Goal: Transaction & Acquisition: Purchase product/service

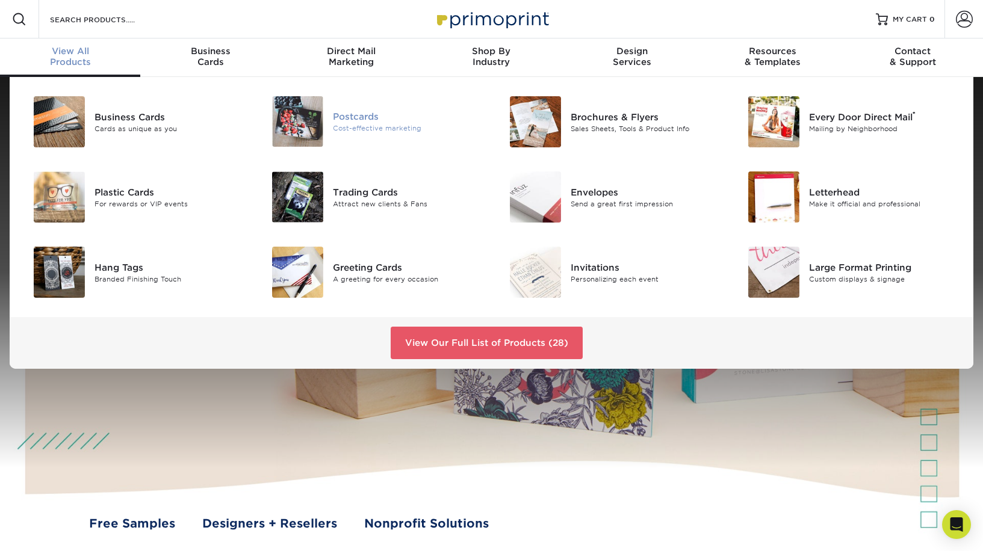
click at [313, 122] on img at bounding box center [297, 121] width 51 height 51
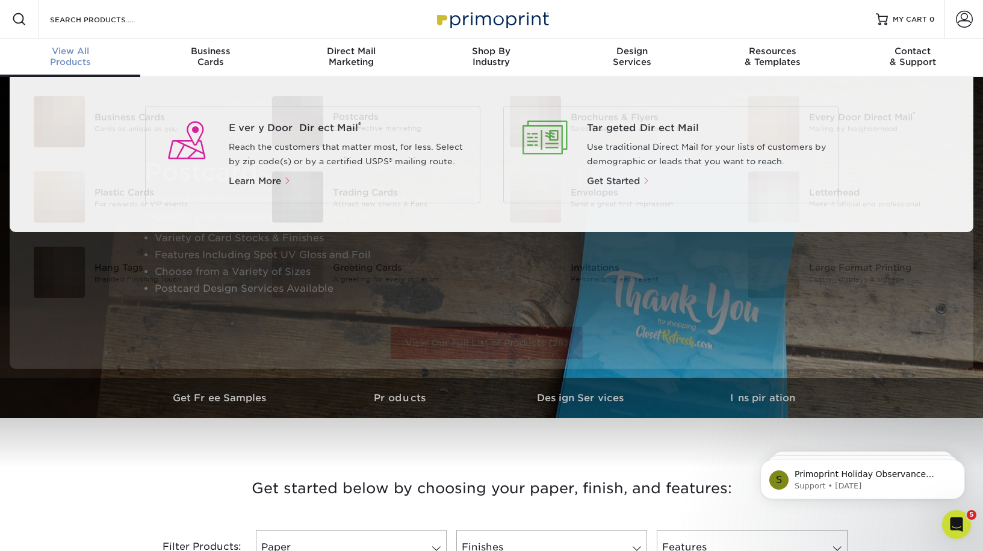
click at [78, 57] on div "View All Products" at bounding box center [70, 57] width 140 height 22
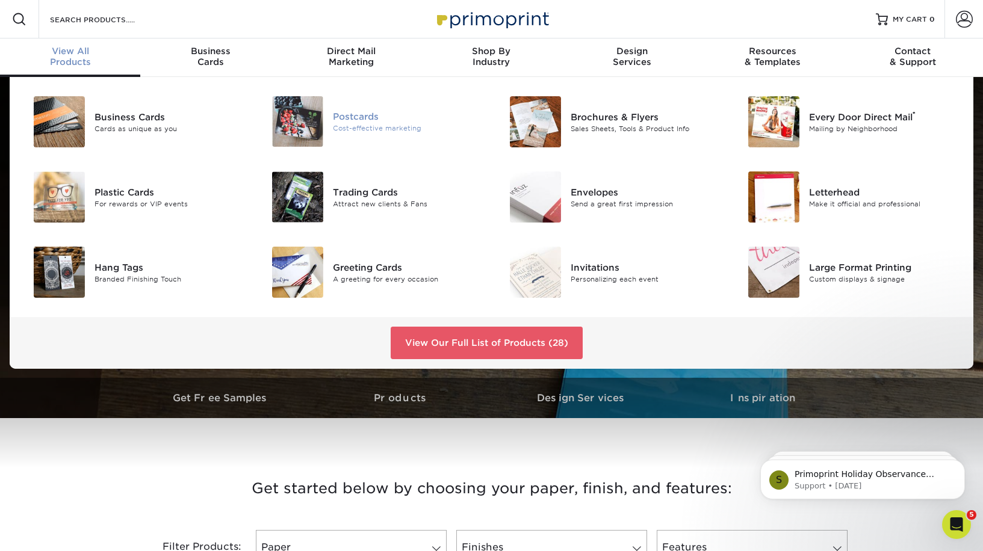
click at [303, 107] on img at bounding box center [297, 121] width 51 height 51
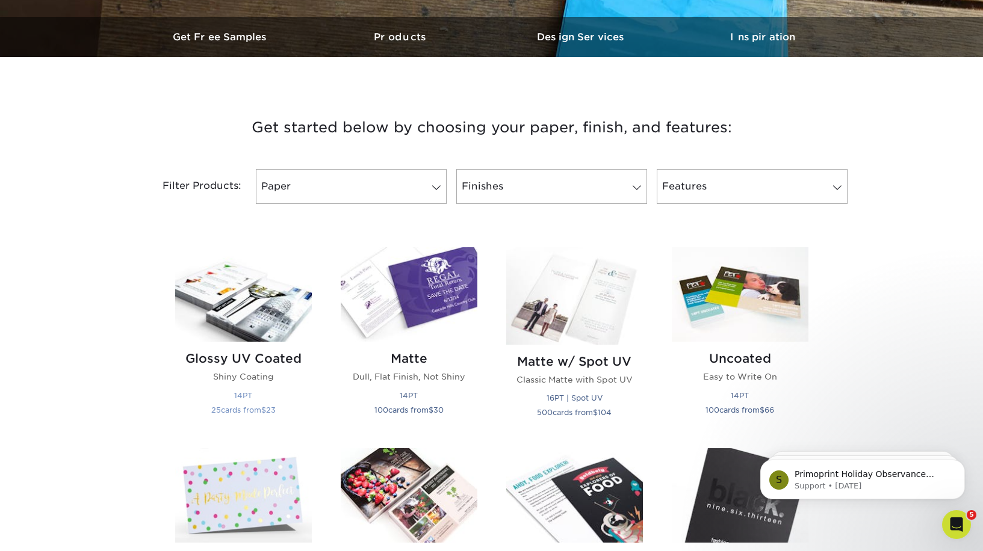
click at [255, 323] on img at bounding box center [243, 294] width 137 height 94
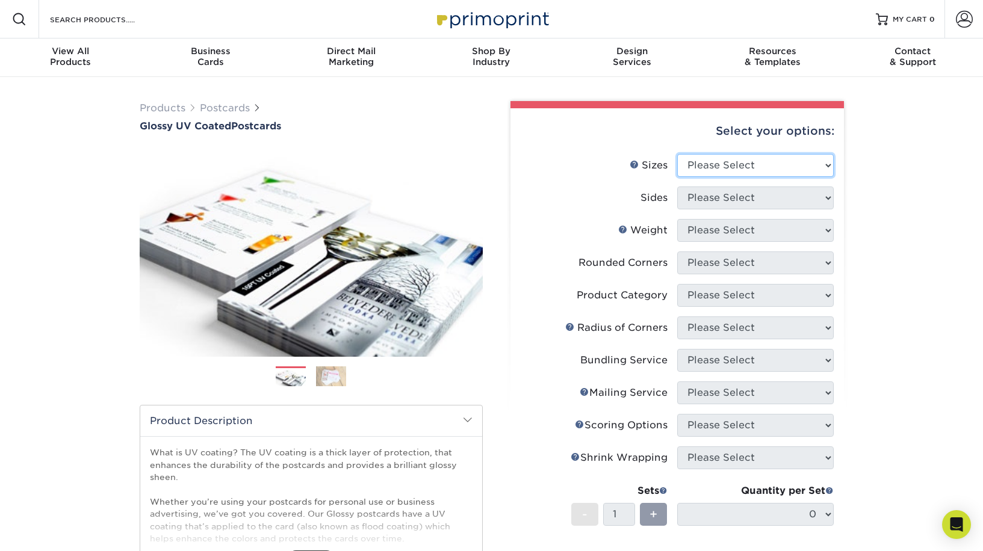
click at [726, 162] on select "Please Select 1.5" x 7" 2" x 4" 2" x 6" 2" x 7" 2" x 8" 2.12" x 5.5" 2.12" x 5.…" at bounding box center [755, 165] width 156 height 23
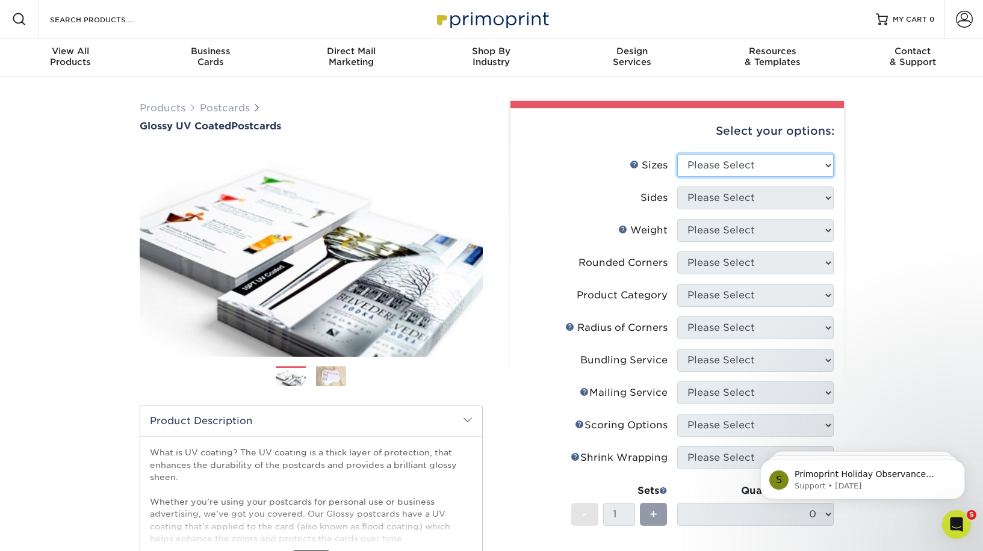
select select "5.50x8.50"
click at [677, 154] on select "Please Select 1.5" x 7" 2" x 4" 2" x 6" 2" x 7" 2" x 8" 2.12" x 5.5" 2.12" x 5.…" at bounding box center [755, 165] width 156 height 23
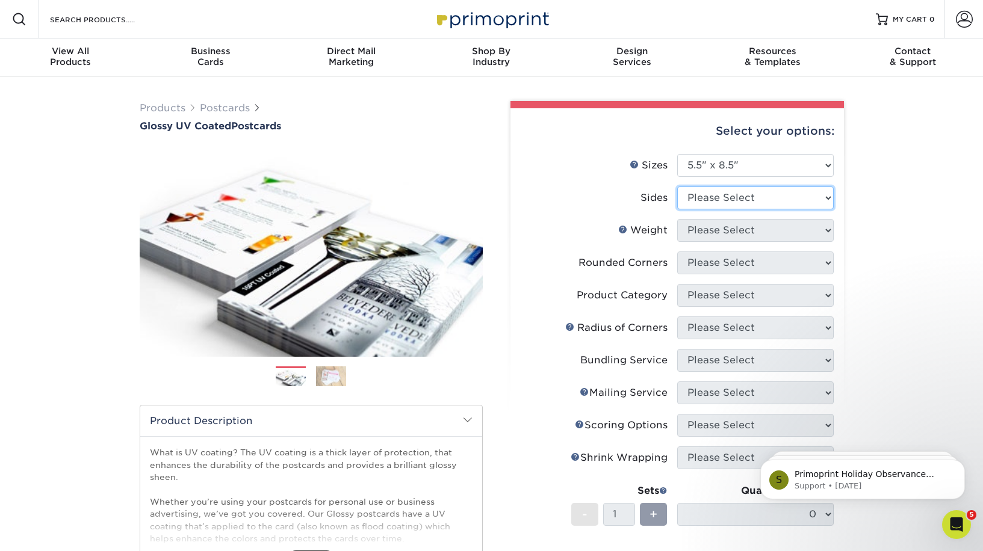
click at [737, 192] on select "Please Select Print Both Sides Print Front Only" at bounding box center [755, 198] width 156 height 23
select select "13abbda7-1d64-4f25-8bb2-c179b224825d"
click at [677, 187] on select "Please Select Print Both Sides Print Front Only" at bounding box center [755, 198] width 156 height 23
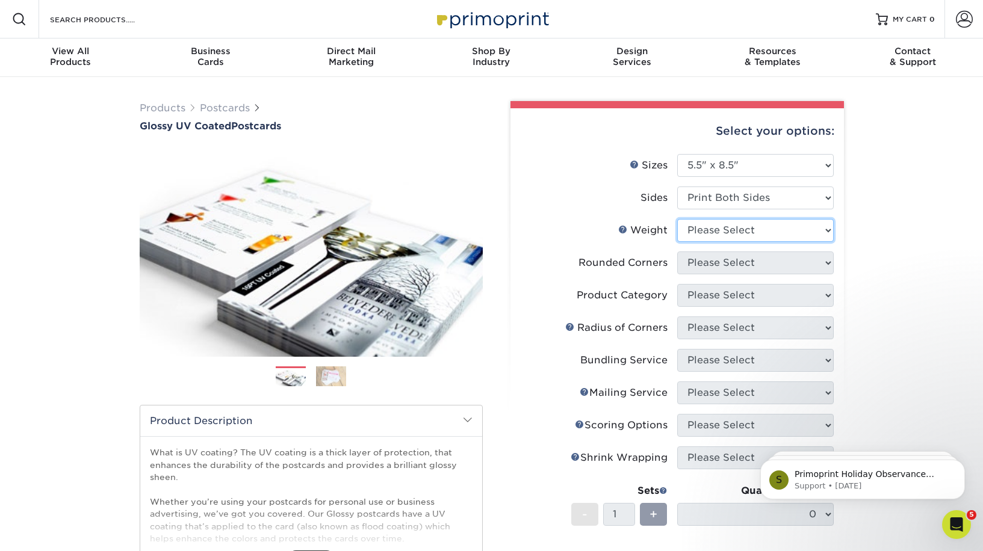
click at [741, 232] on select "Please Select 16PT 18PT C1S 14PT" at bounding box center [755, 230] width 156 height 23
select select "16PT"
click at [677, 219] on select "Please Select 16PT 18PT C1S 14PT" at bounding box center [755, 230] width 156 height 23
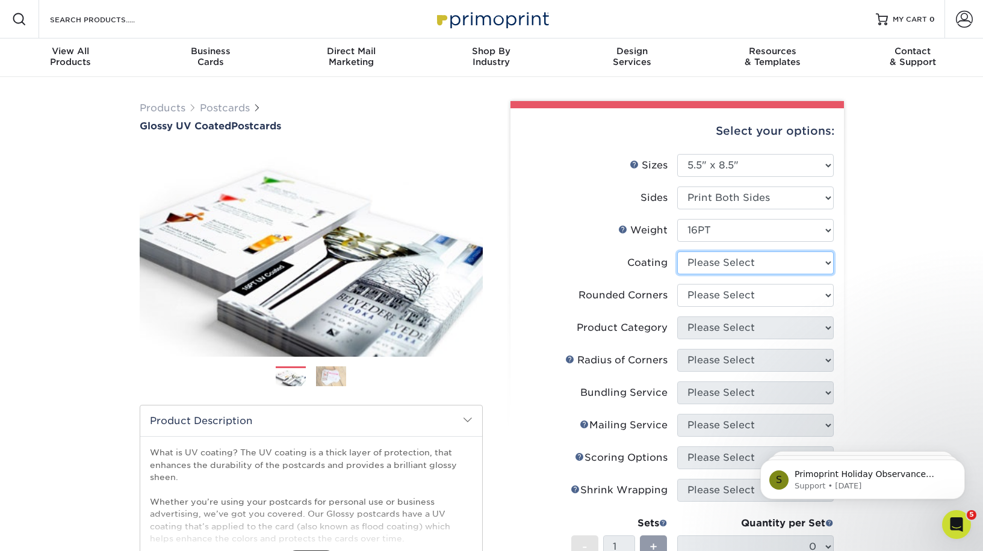
click at [744, 264] on select at bounding box center [755, 263] width 156 height 23
select select "1e8116af-acfc-44b1-83dc-8181aa338834"
click at [677, 252] on select at bounding box center [755, 263] width 156 height 23
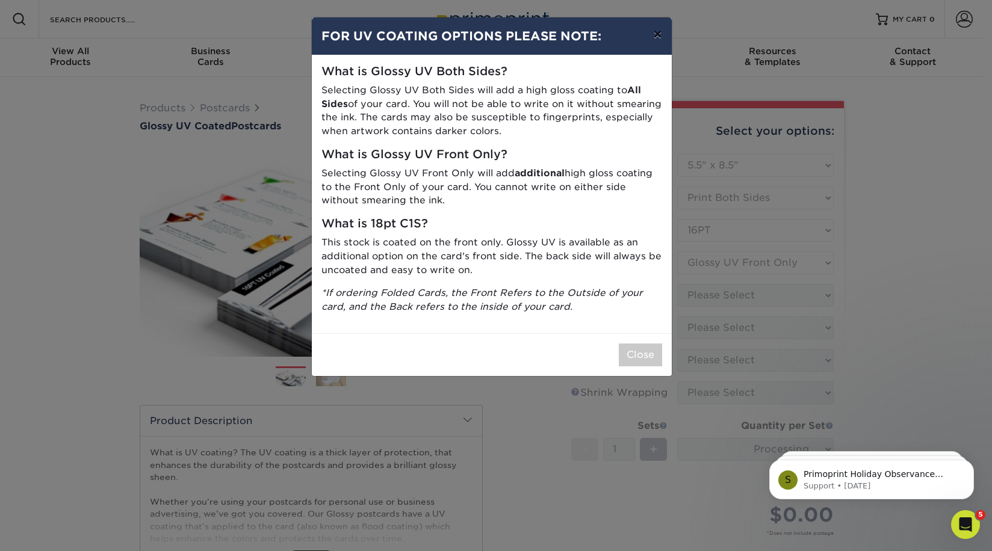
click at [657, 37] on button "×" at bounding box center [657, 34] width 28 height 34
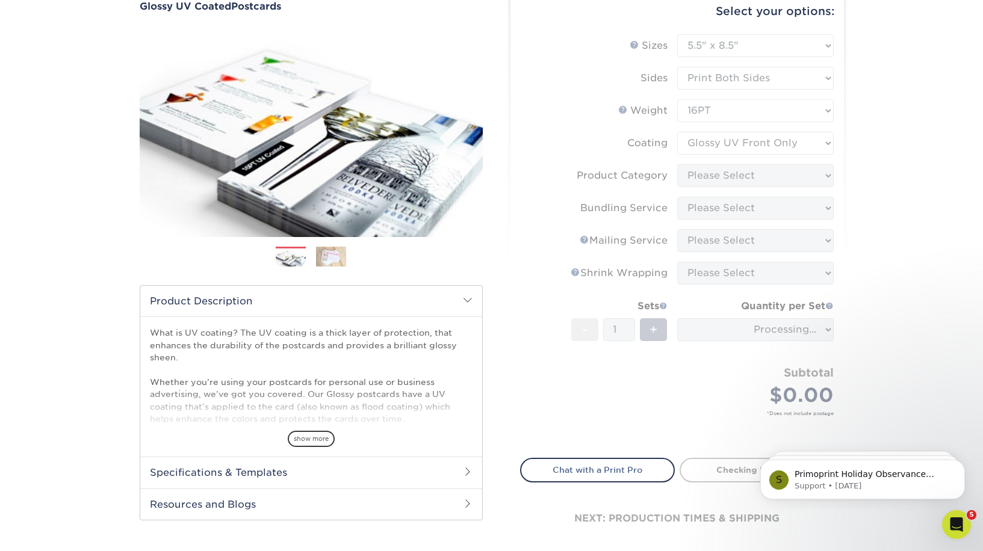
scroll to position [120, 0]
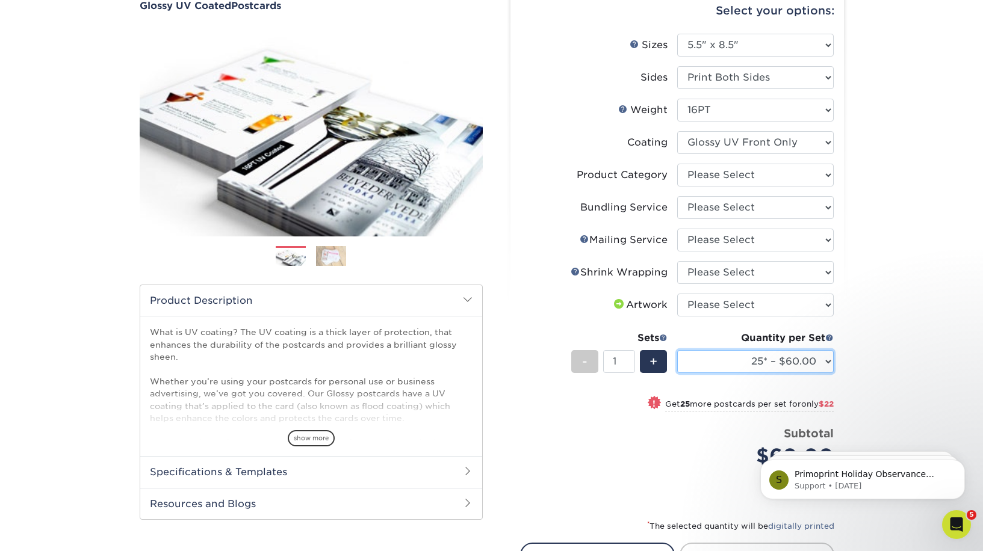
click at [806, 359] on select "25* – $60.00 50* – $82.00 75* – $96.00 100* – $151.00 250* – $226.00 500 – $250…" at bounding box center [755, 361] width 156 height 23
